Goal: Information Seeking & Learning: Learn about a topic

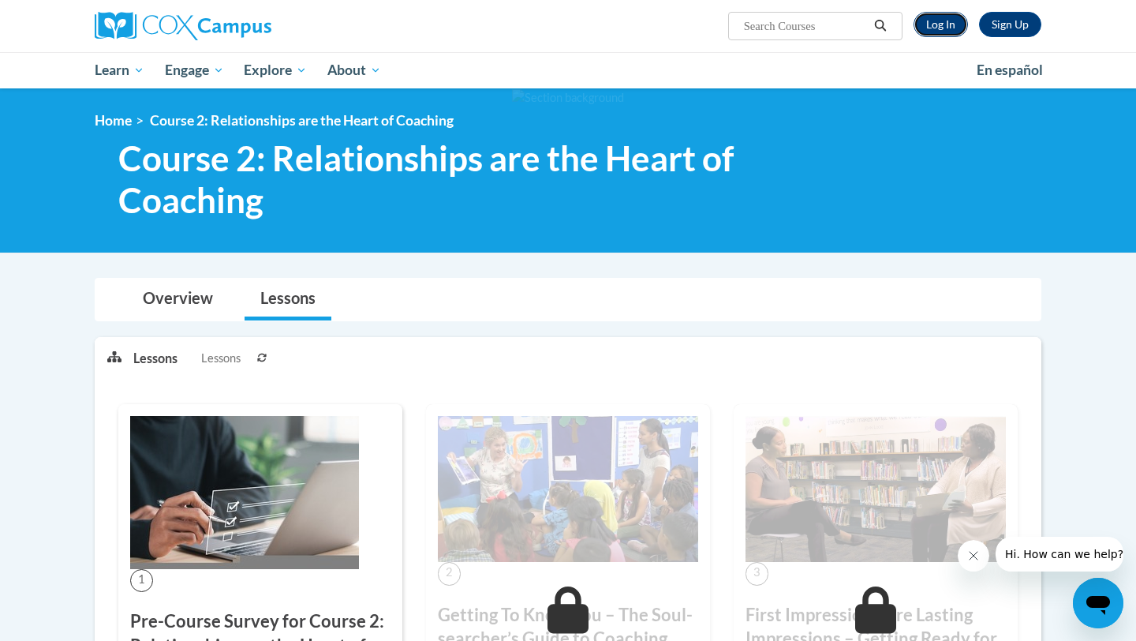
click at [937, 30] on link "Log In" at bounding box center [941, 24] width 54 height 25
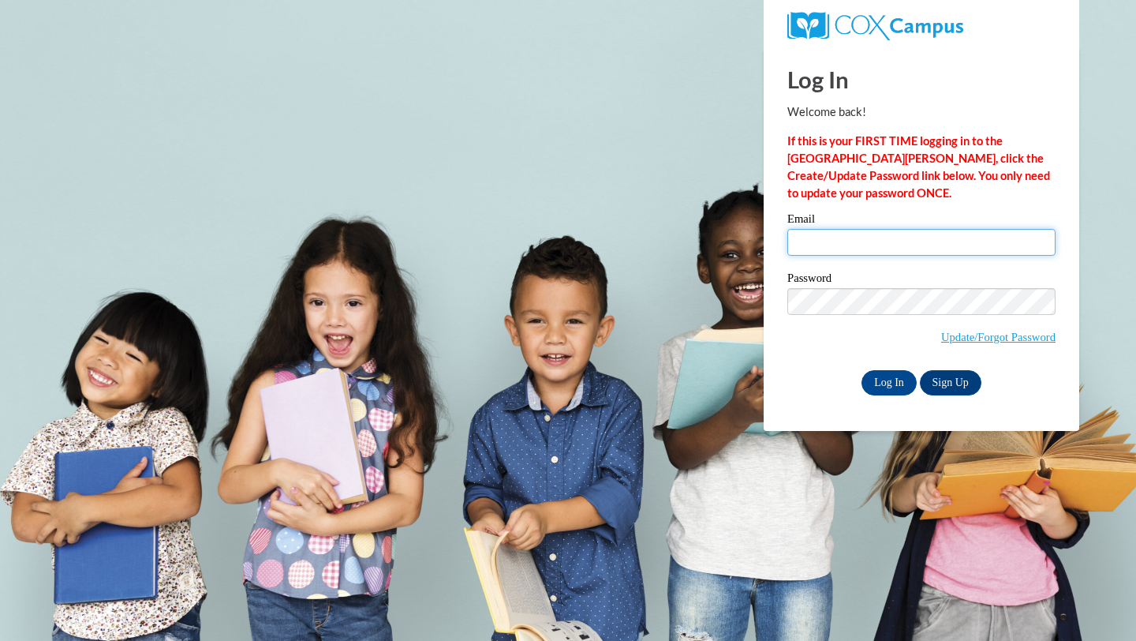
click at [890, 254] on input "Email" at bounding box center [922, 242] width 268 height 27
type input "bamcgill@mail.lipscomb.edu"
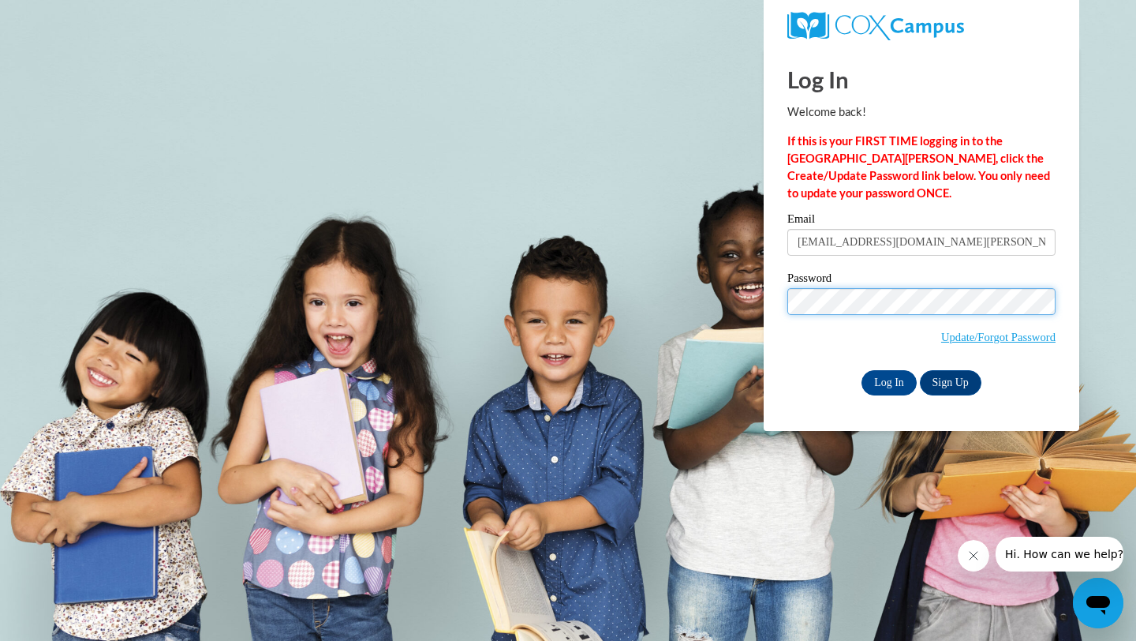
click at [862, 370] on input "Log In" at bounding box center [889, 382] width 55 height 25
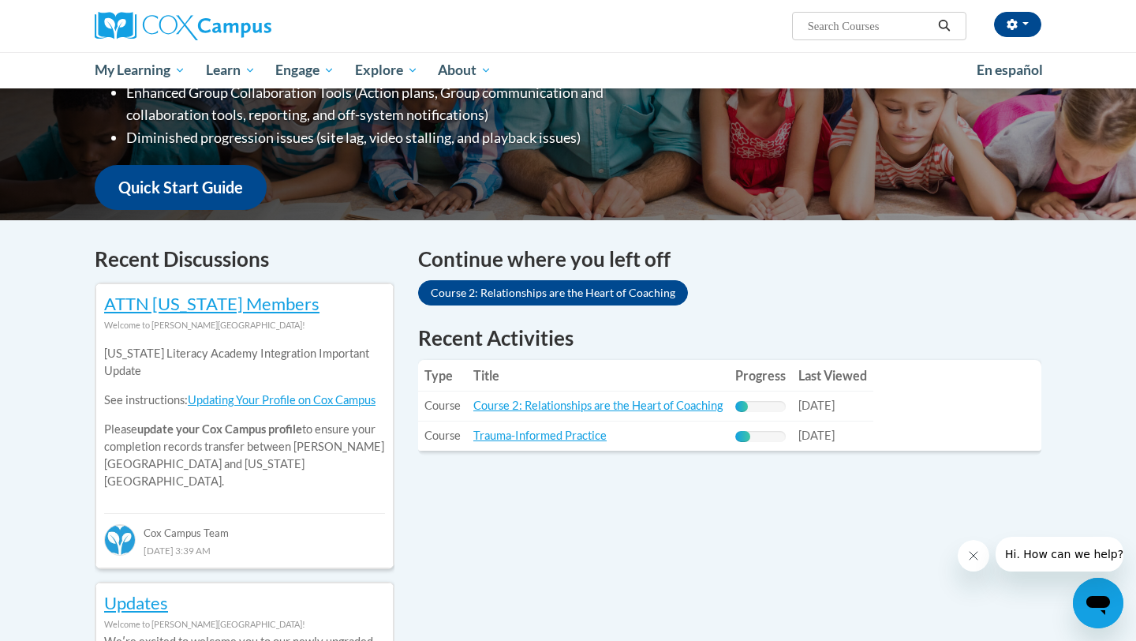
scroll to position [335, 0]
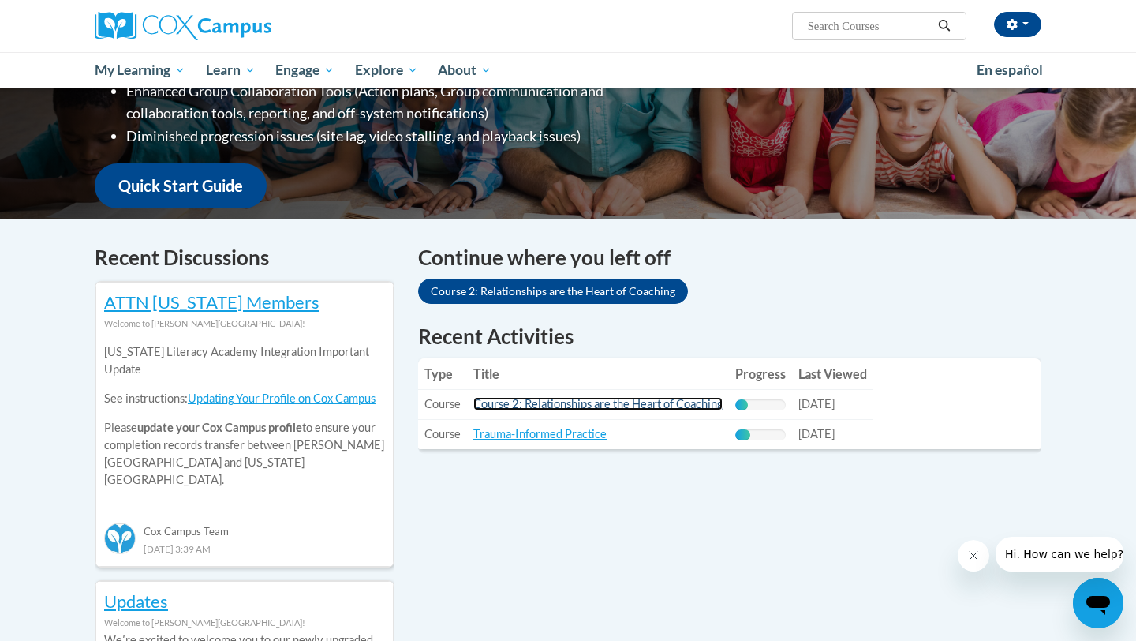
click at [630, 402] on link "Course 2: Relationships are the Heart of Coaching" at bounding box center [598, 403] width 249 height 13
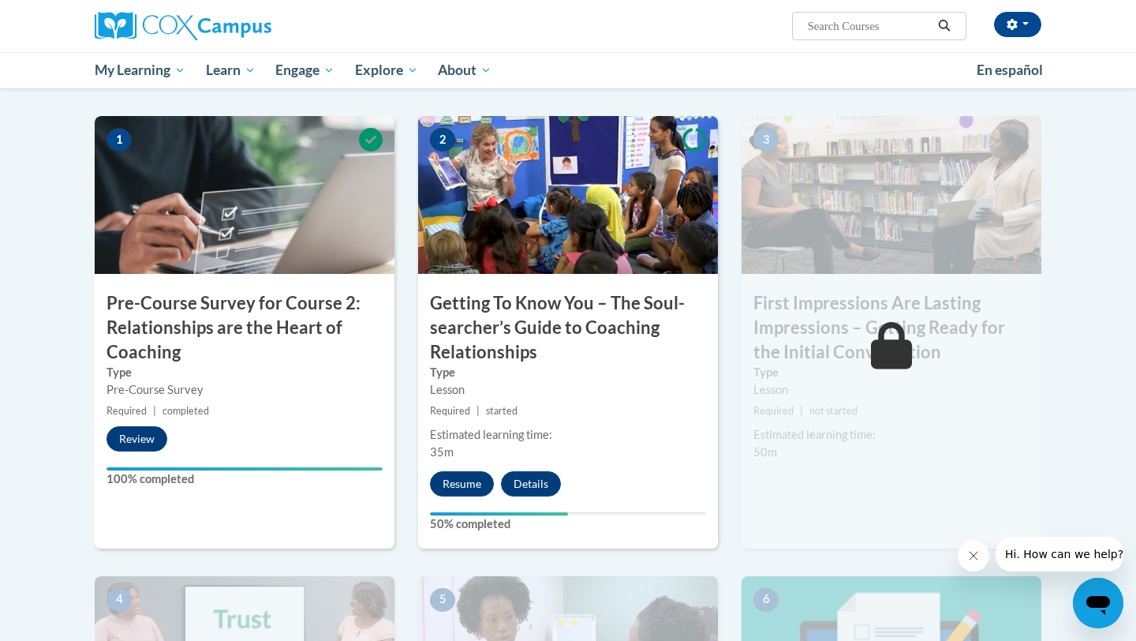
scroll to position [332, 0]
click at [469, 489] on button "Resume" at bounding box center [462, 484] width 64 height 25
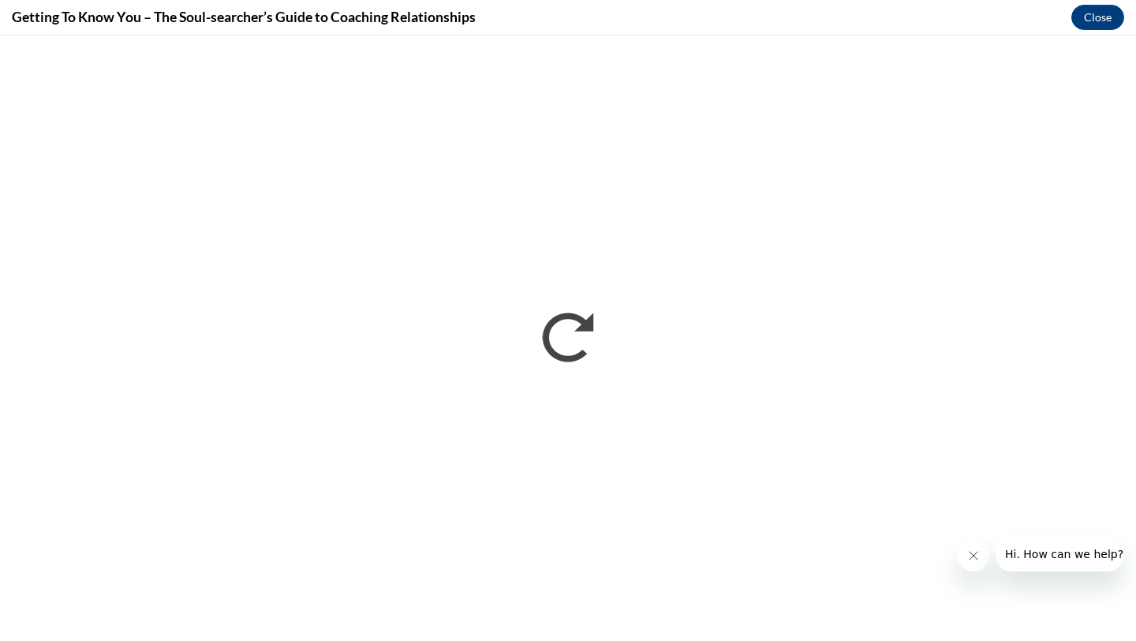
scroll to position [0, 0]
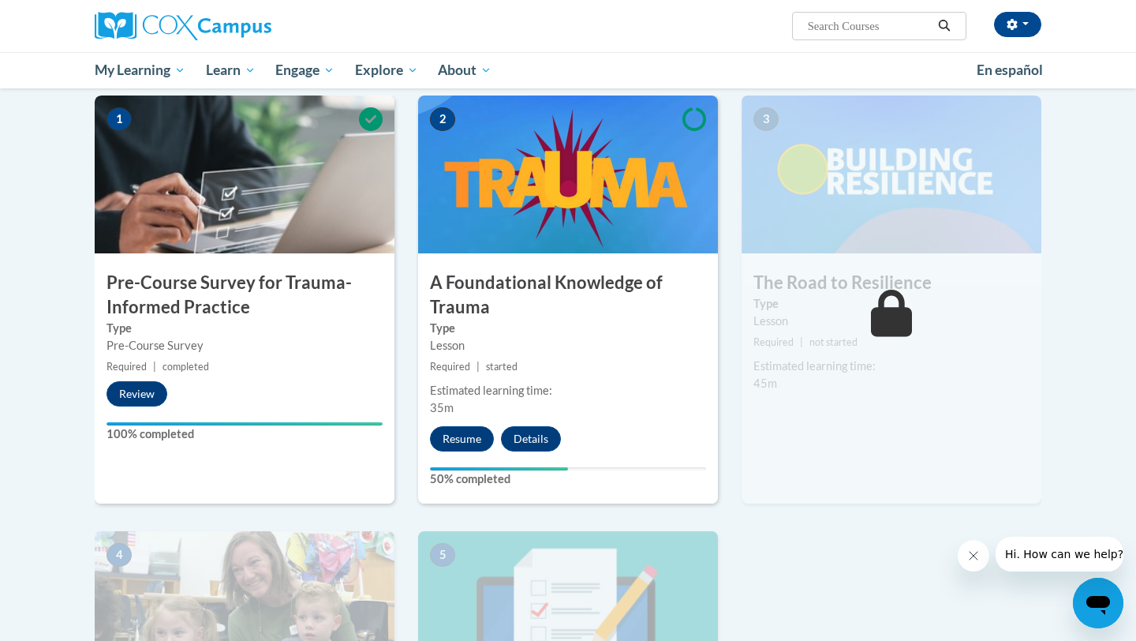
scroll to position [348, 0]
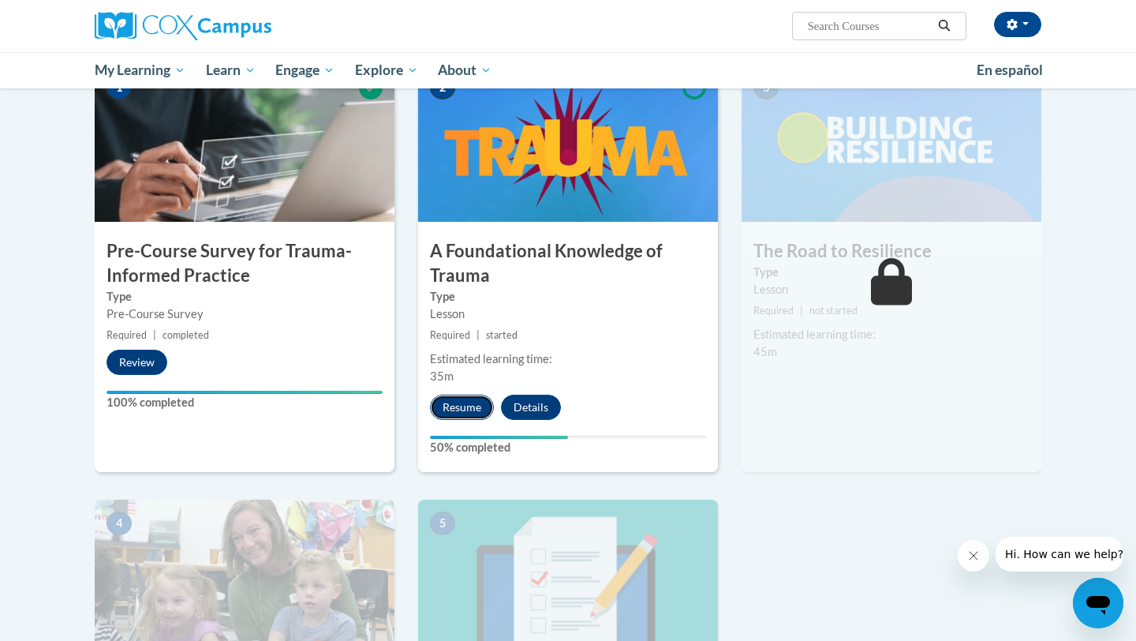
click at [459, 402] on button "Resume" at bounding box center [462, 407] width 64 height 25
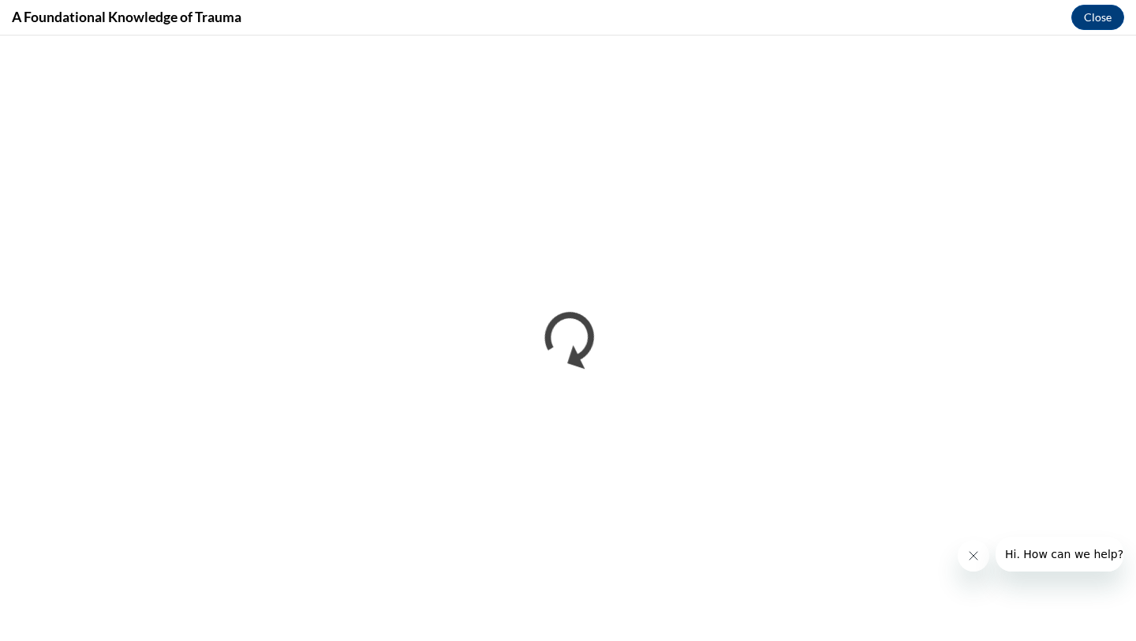
scroll to position [0, 0]
